Goal: Find specific page/section: Find specific page/section

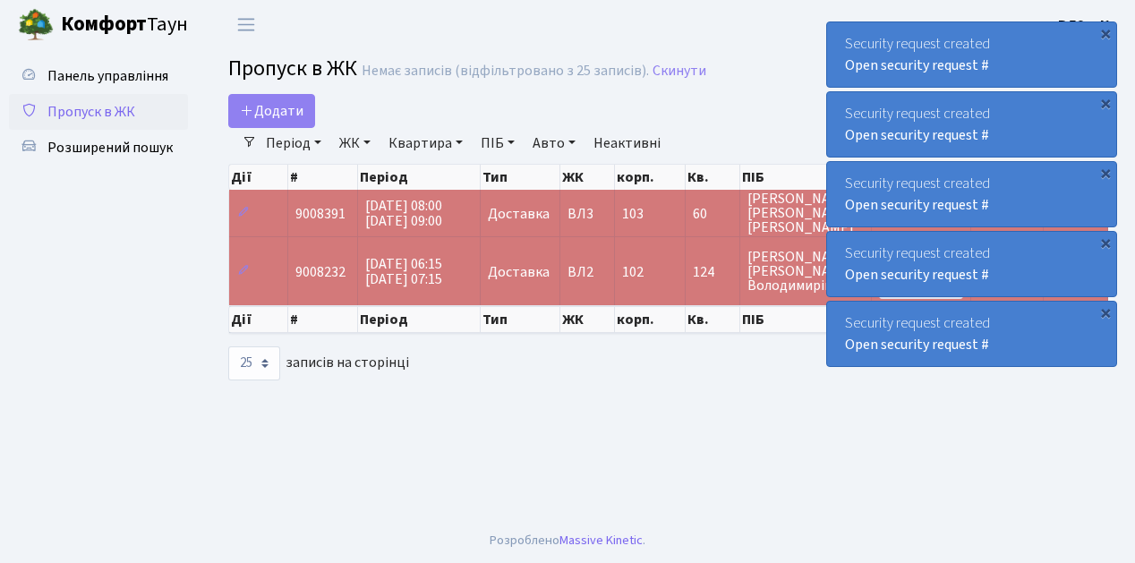
select select "25"
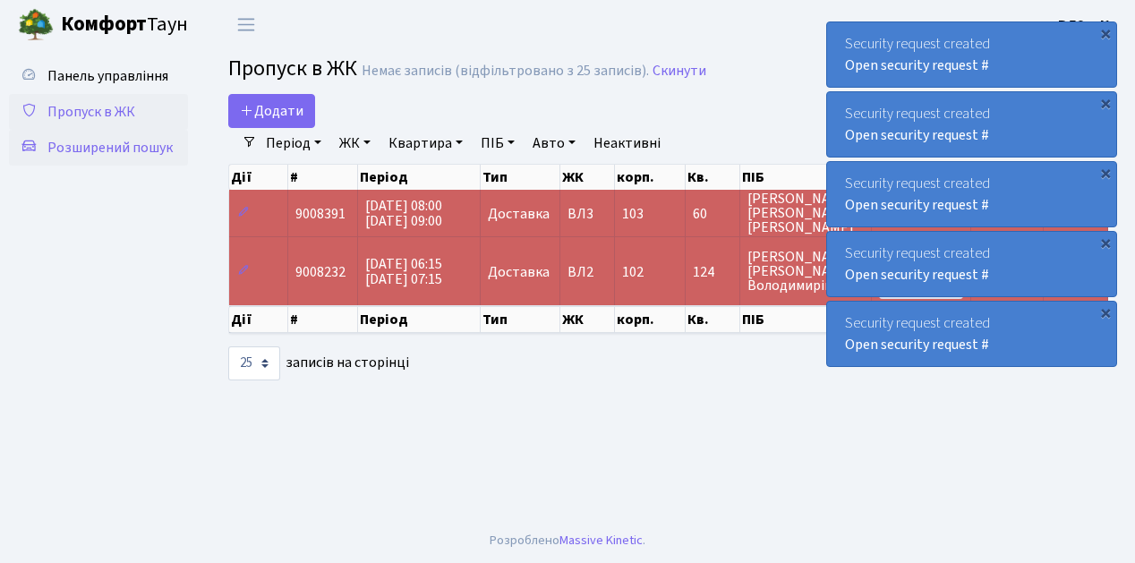
click at [112, 150] on span "Розширений пошук" at bounding box center [109, 148] width 125 height 20
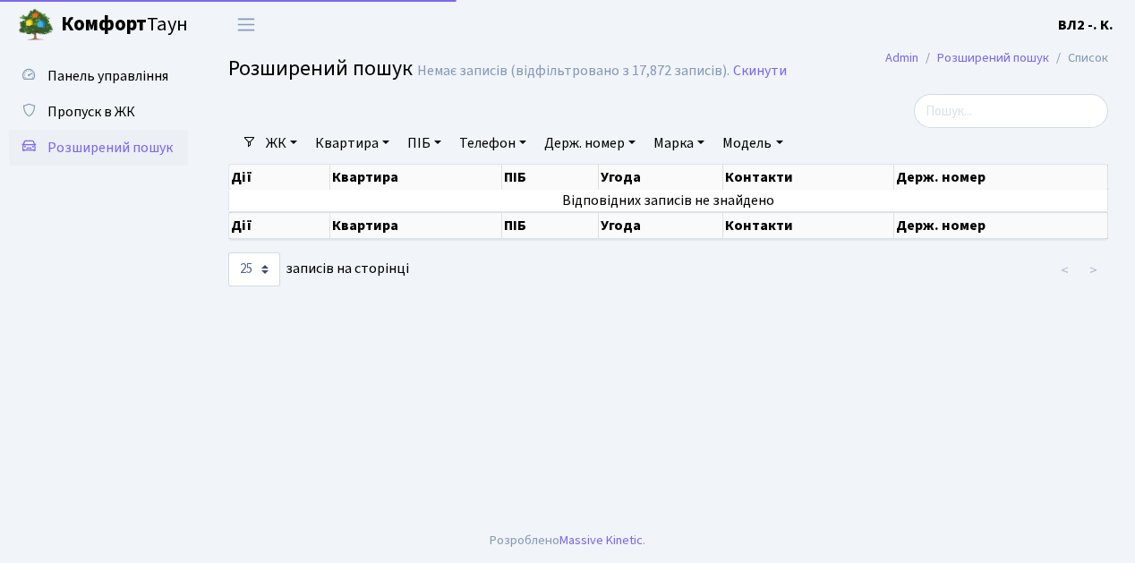
select select "25"
click at [349, 141] on link "Квартира" at bounding box center [352, 143] width 89 height 30
type input "140"
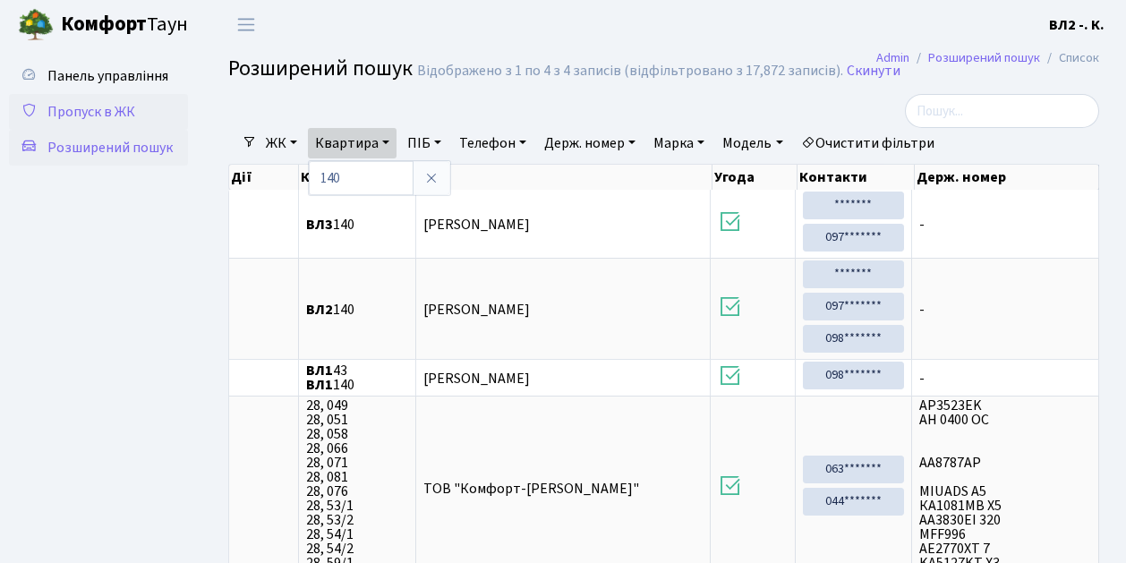
click at [119, 110] on span "Пропуск в ЖК" at bounding box center [91, 112] width 88 height 20
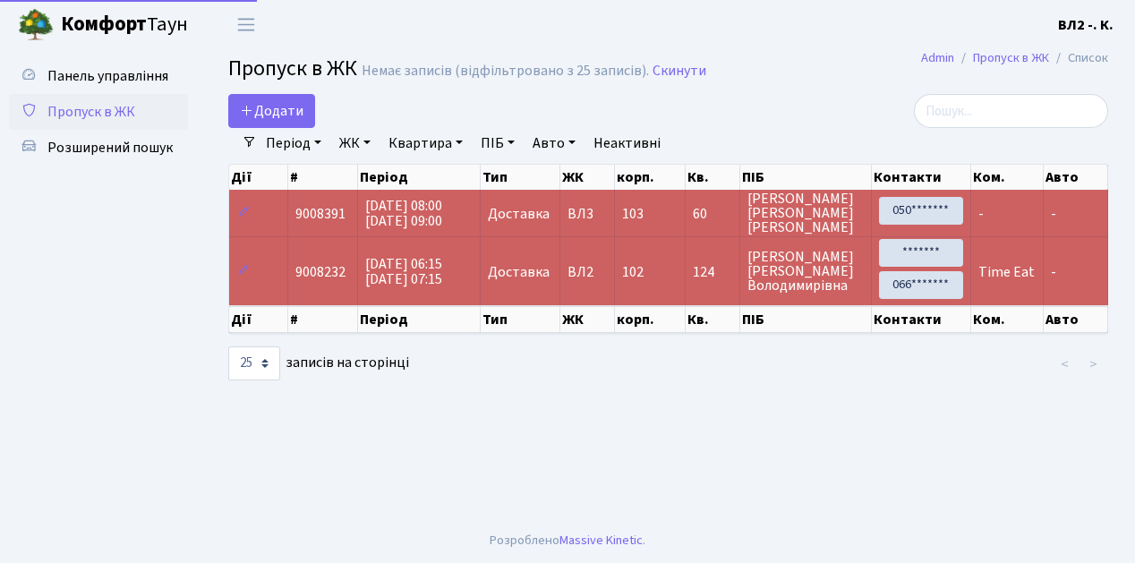
select select "25"
